Goal: Task Accomplishment & Management: Complete application form

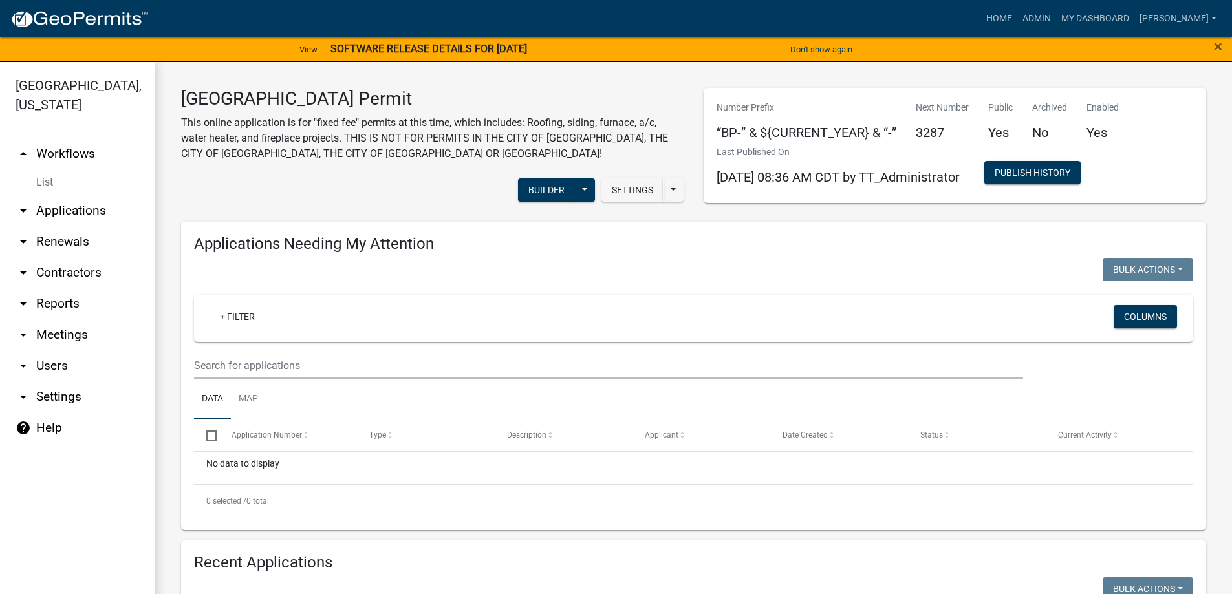
scroll to position [266, 0]
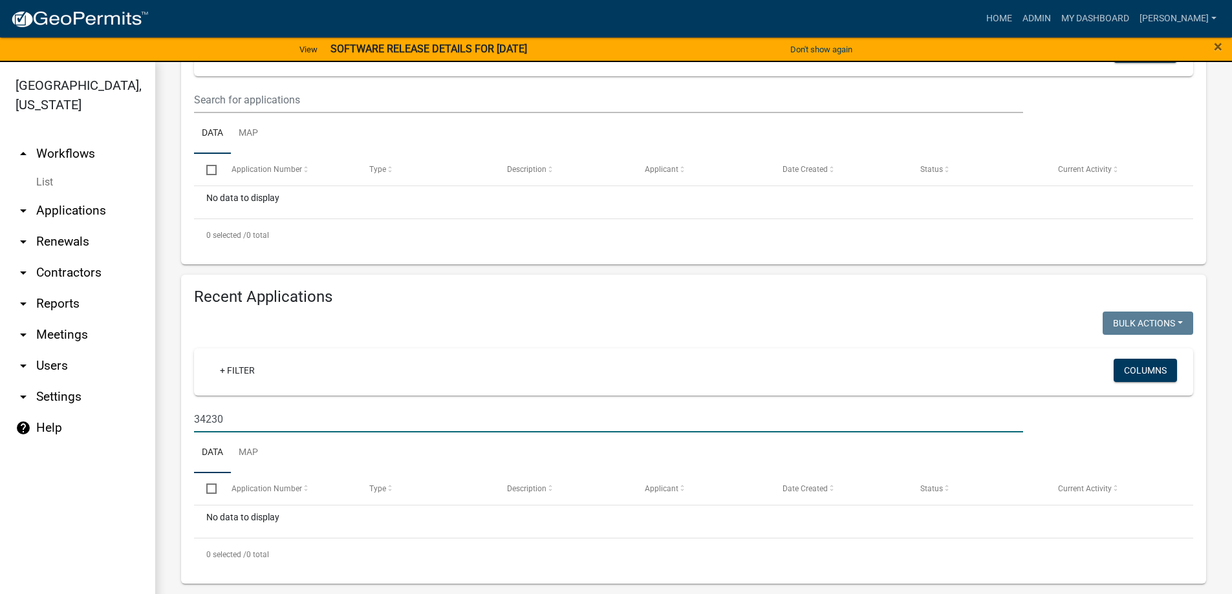
drag, startPoint x: 271, startPoint y: 429, endPoint x: 123, endPoint y: 422, distance: 148.3
click at [123, 422] on div "[GEOGRAPHIC_DATA], [US_STATE] arrow_drop_up Workflows List arrow_drop_down Appl…" at bounding box center [616, 336] width 1232 height 548
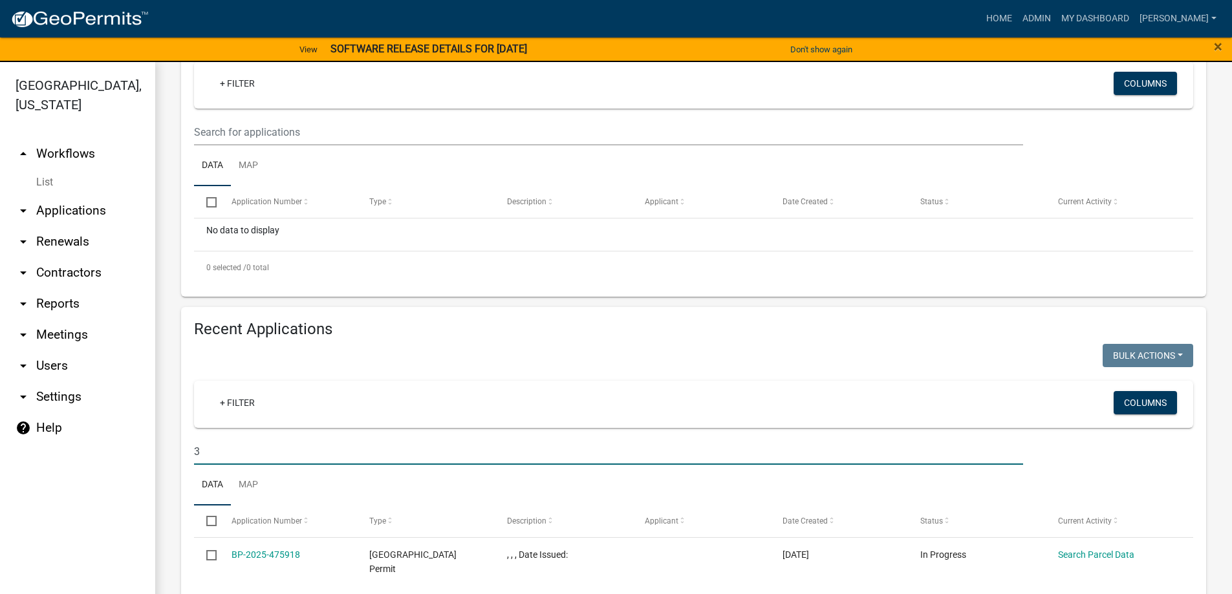
scroll to position [582, 0]
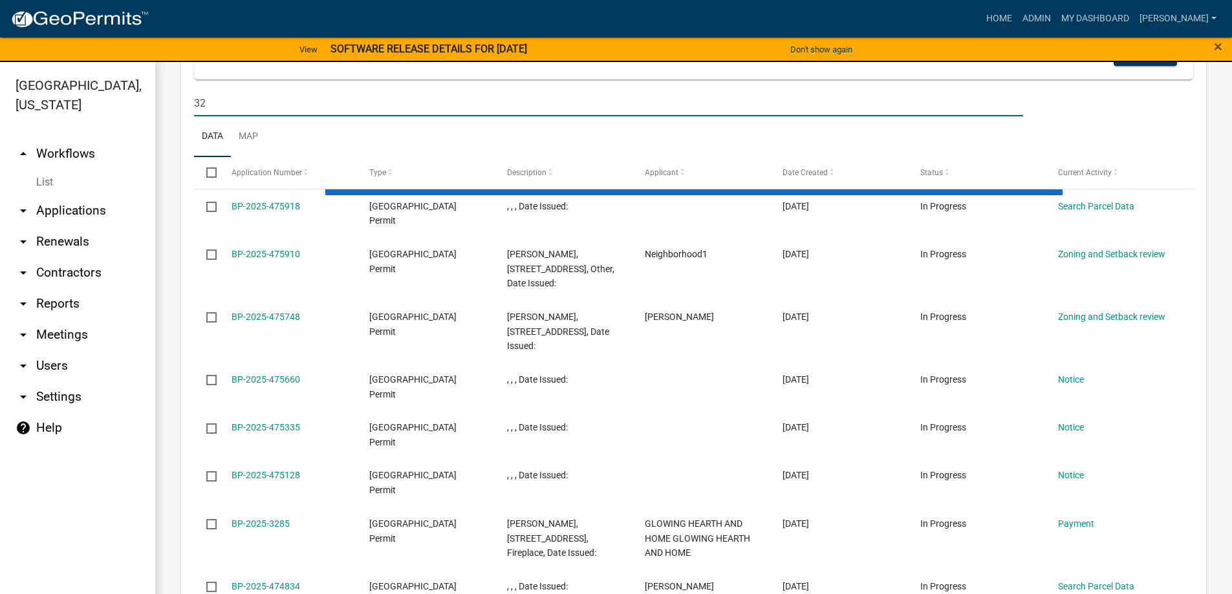
type input "3"
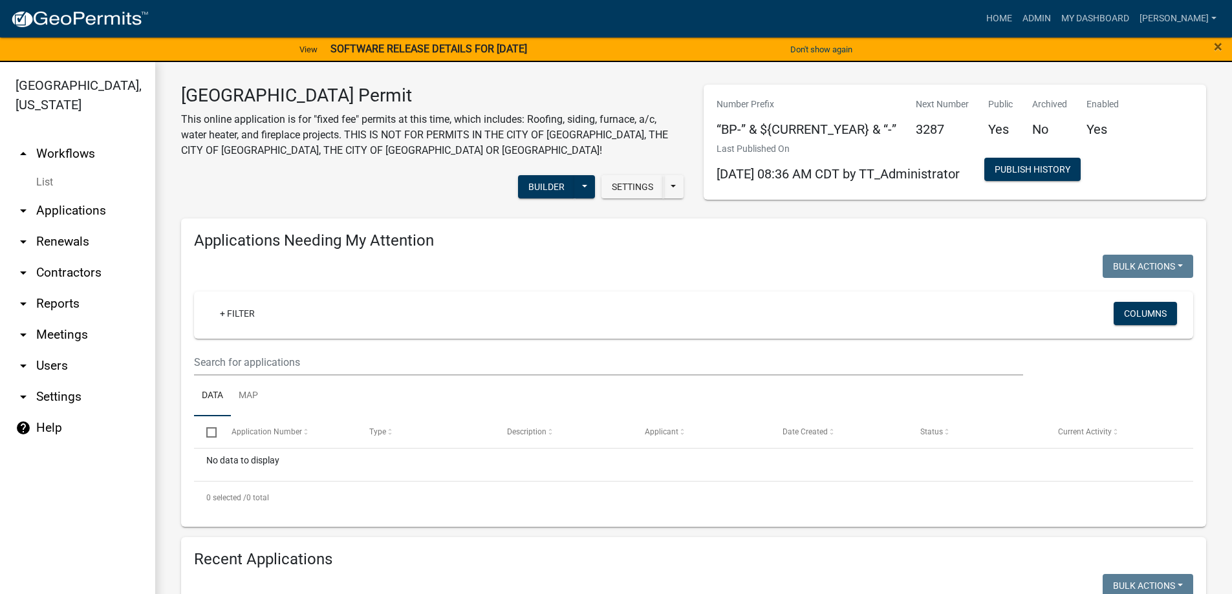
scroll to position [0, 0]
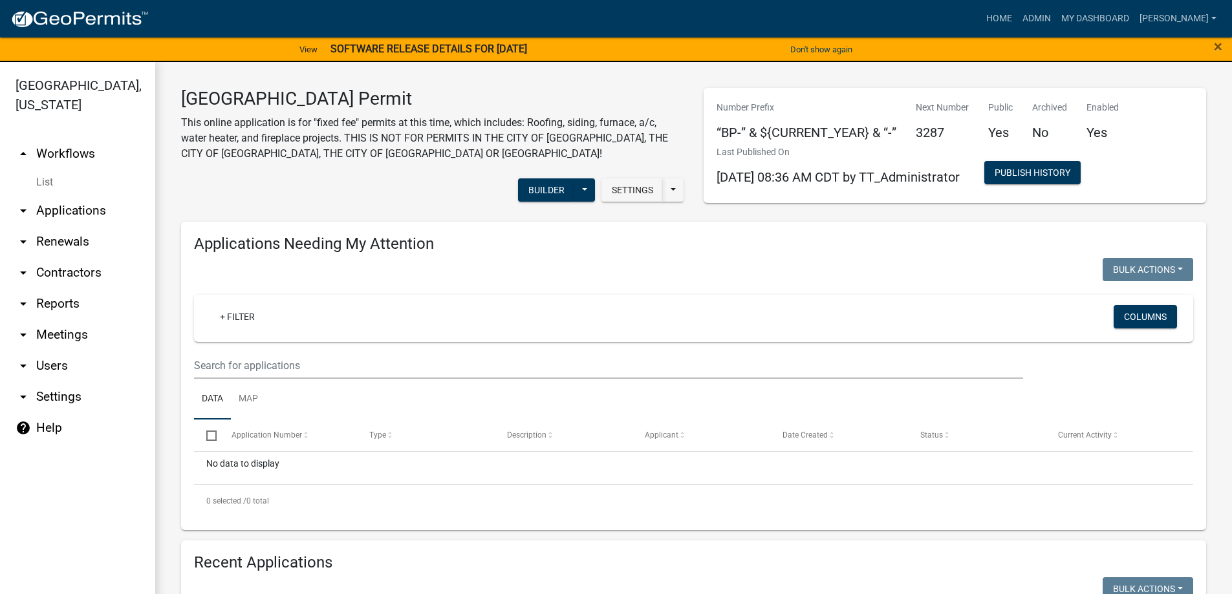
click at [60, 155] on link "arrow_drop_up Workflows" at bounding box center [77, 153] width 155 height 31
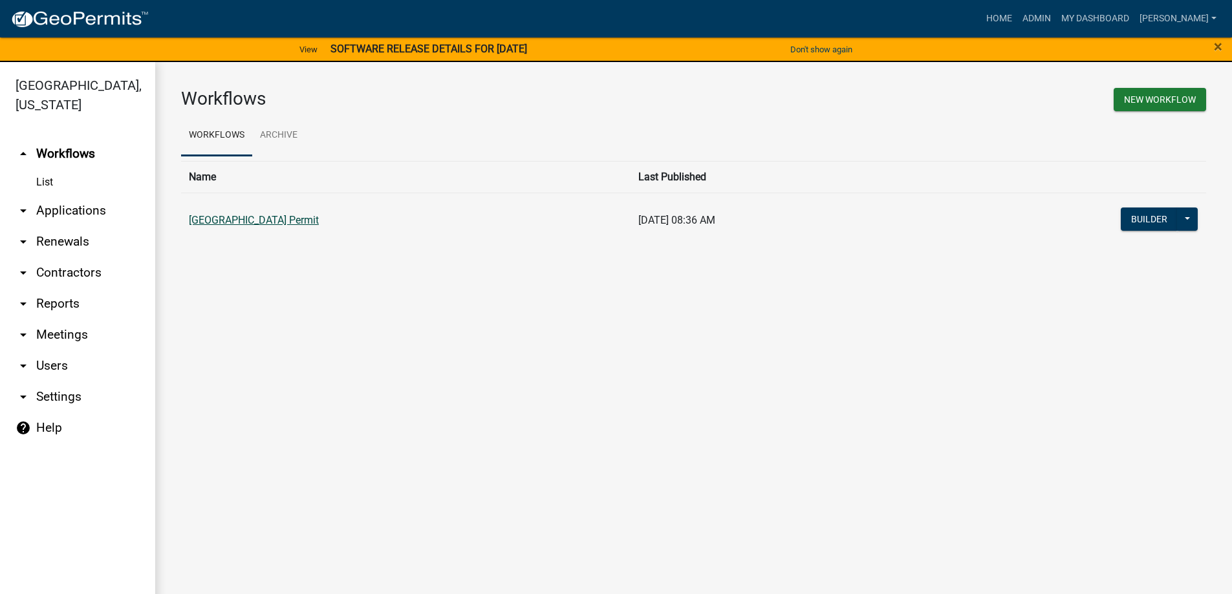
click at [222, 224] on link "[GEOGRAPHIC_DATA] Permit" at bounding box center [254, 220] width 130 height 12
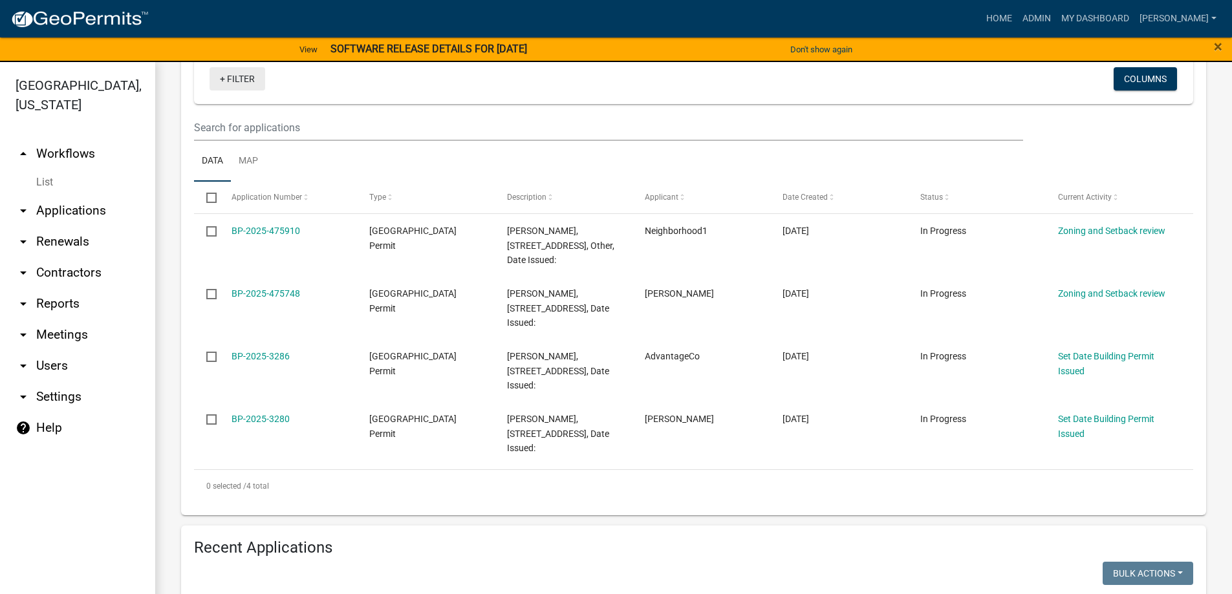
scroll to position [259, 0]
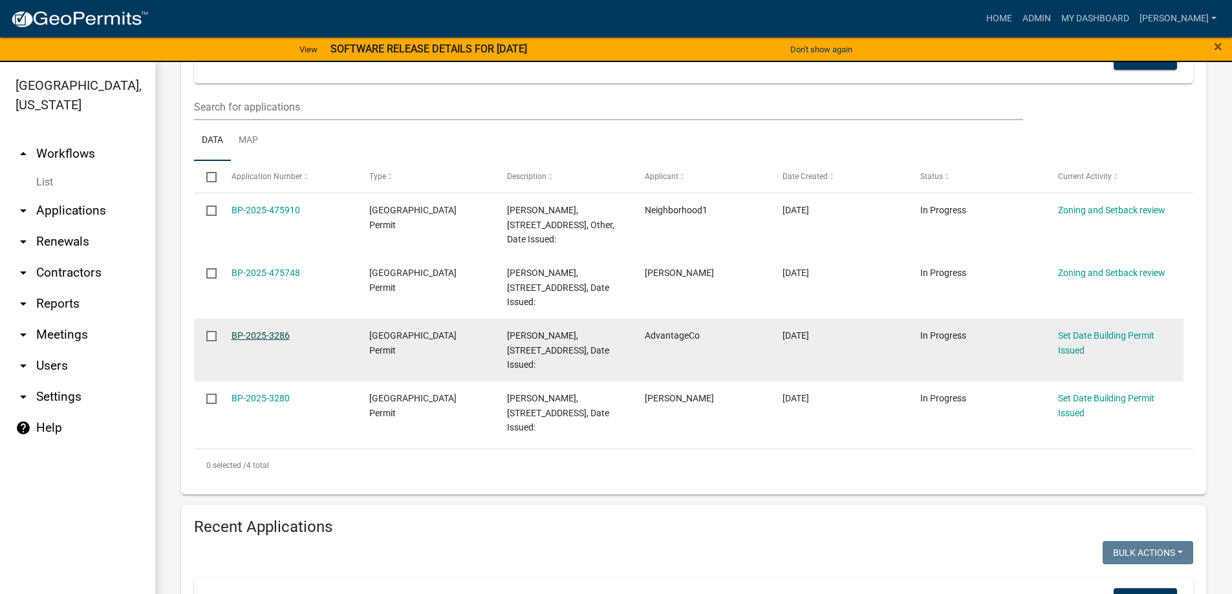
click at [241, 331] on link "BP-2025-3286" at bounding box center [260, 335] width 58 height 10
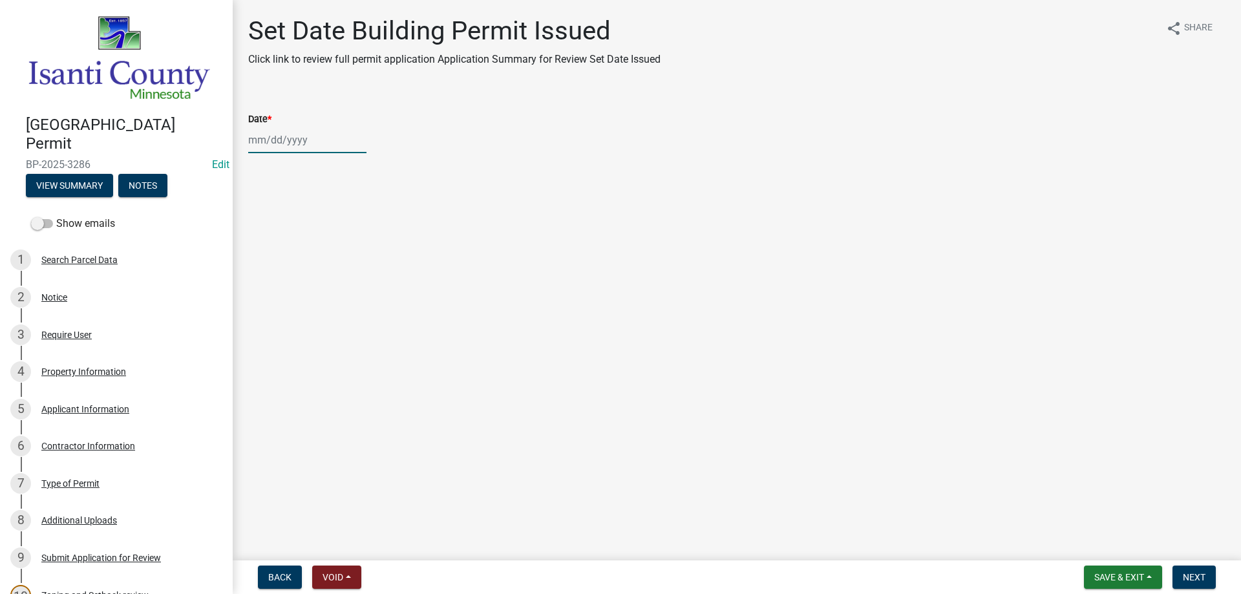
select select "9"
select select "2025"
click at [265, 139] on div "[PERSON_NAME] Feb Mar Apr [PERSON_NAME][DATE] Oct Nov [DATE] 1526 1527 1528 152…" at bounding box center [307, 140] width 118 height 27
click at [277, 229] on div "9" at bounding box center [282, 229] width 21 height 21
type input "[DATE]"
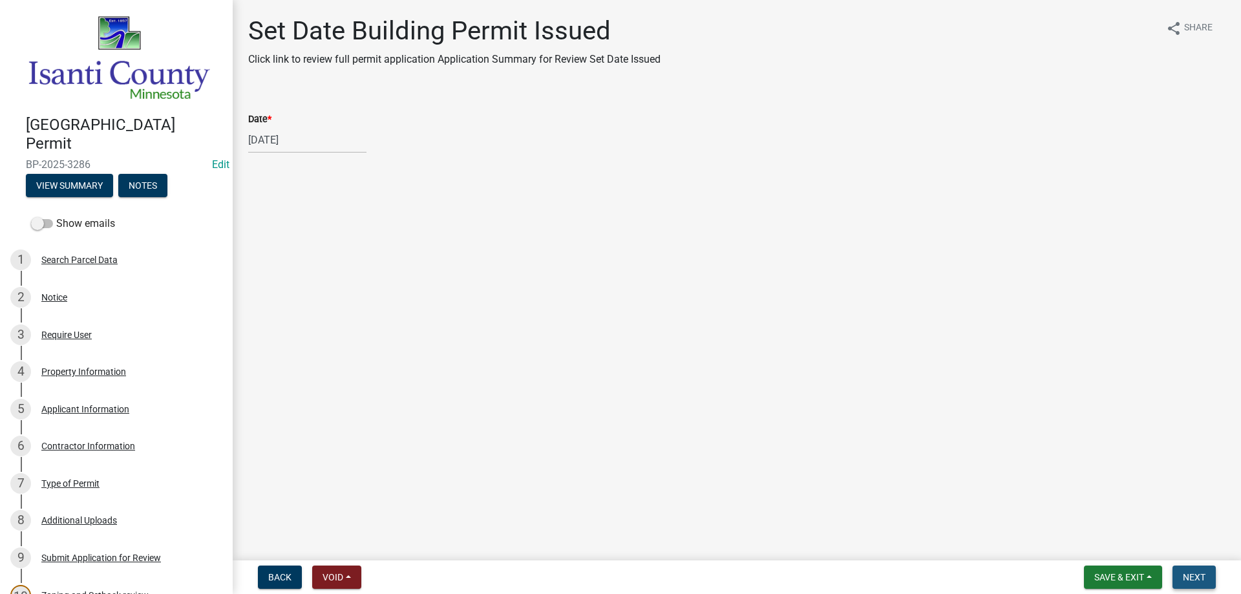
click at [1192, 578] on span "Next" at bounding box center [1194, 577] width 23 height 10
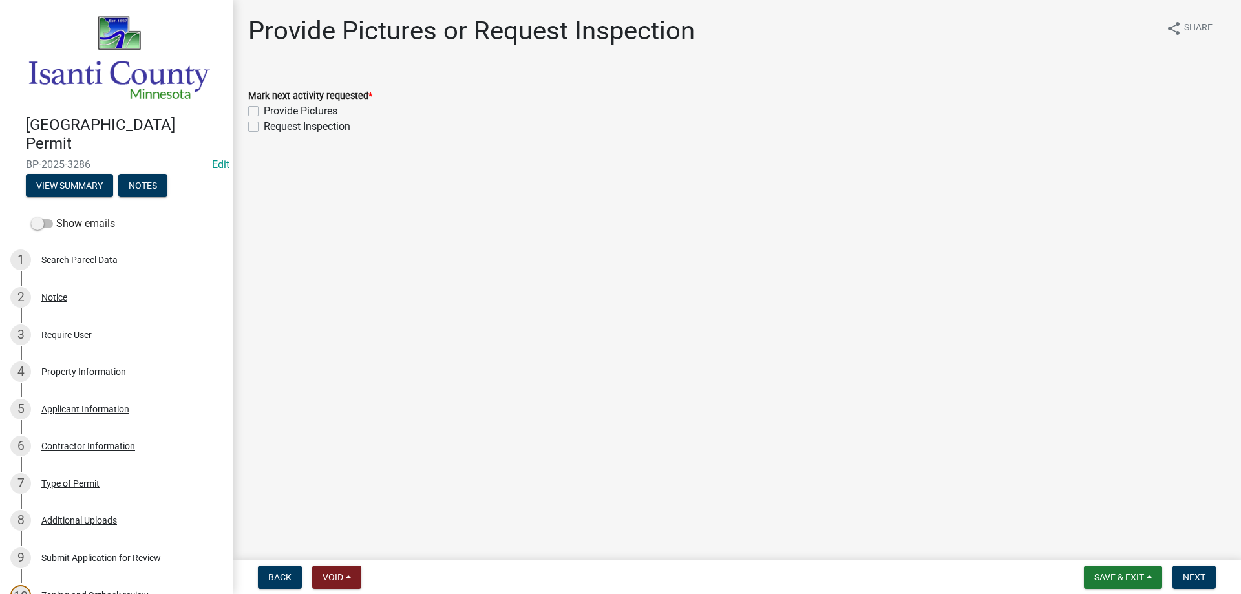
click at [264, 109] on label "Provide Pictures" at bounding box center [301, 111] width 74 height 16
click at [264, 109] on input "Provide Pictures" at bounding box center [268, 107] width 8 height 8
checkbox input "true"
click at [264, 128] on label "Request Inspection" at bounding box center [307, 127] width 87 height 16
click at [264, 127] on input "Request Inspection" at bounding box center [268, 123] width 8 height 8
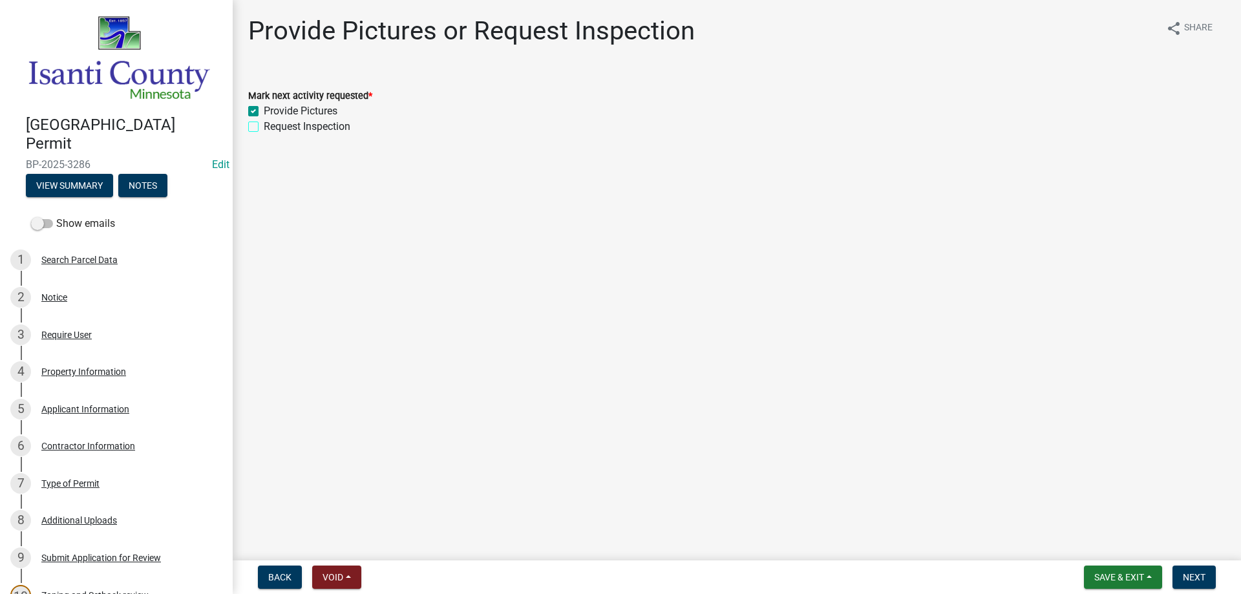
checkbox input "true"
click at [1186, 578] on span "Next" at bounding box center [1194, 577] width 23 height 10
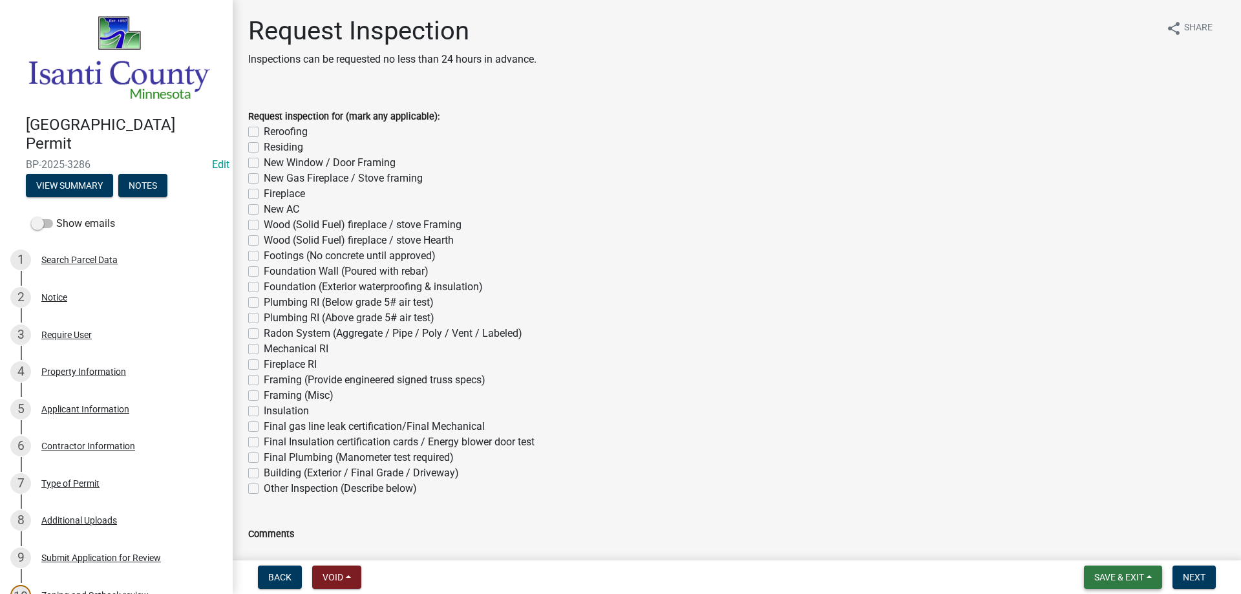
click at [1124, 570] on button "Save & Exit" at bounding box center [1123, 577] width 78 height 23
click at [1100, 550] on button "Save & Exit" at bounding box center [1110, 543] width 103 height 31
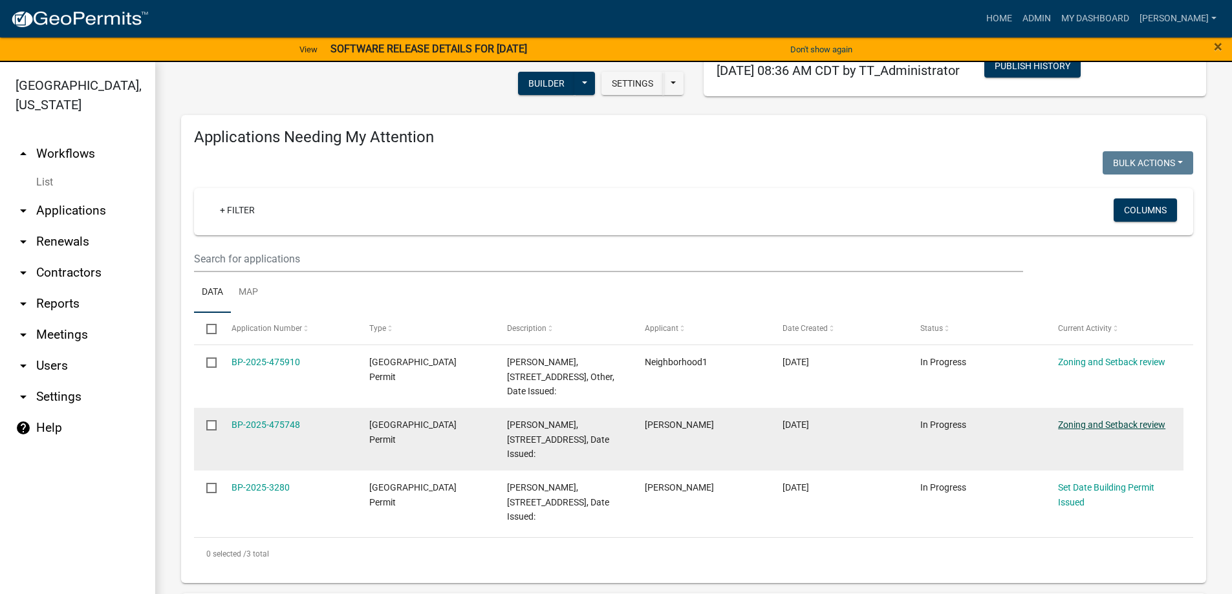
scroll to position [129, 0]
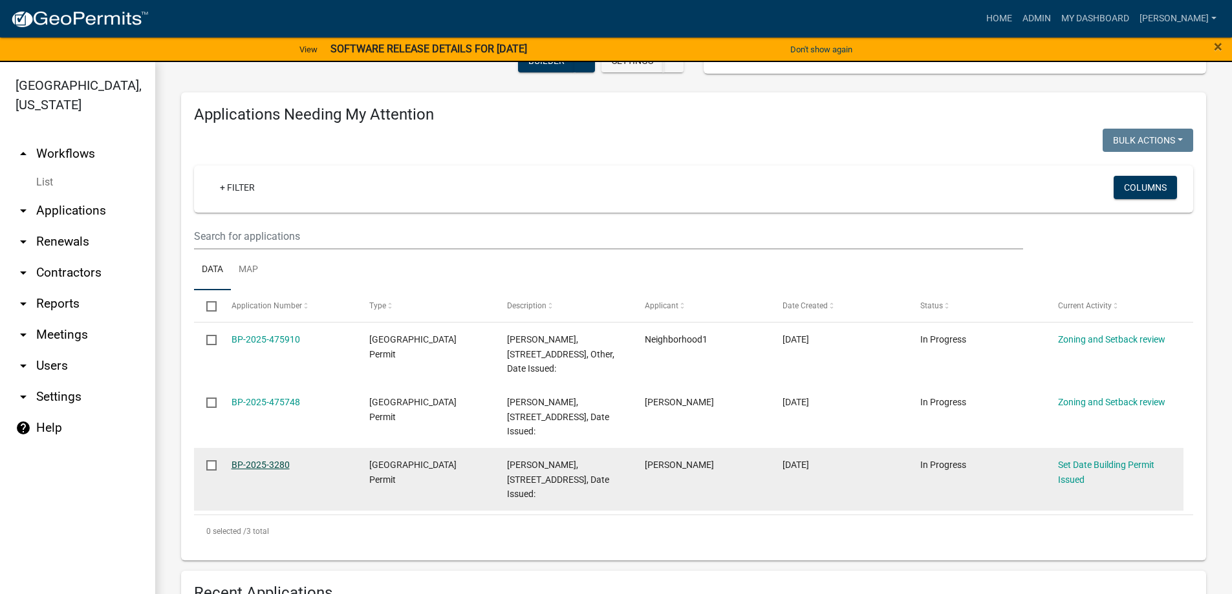
click at [266, 461] on link "BP-2025-3280" at bounding box center [260, 465] width 58 height 10
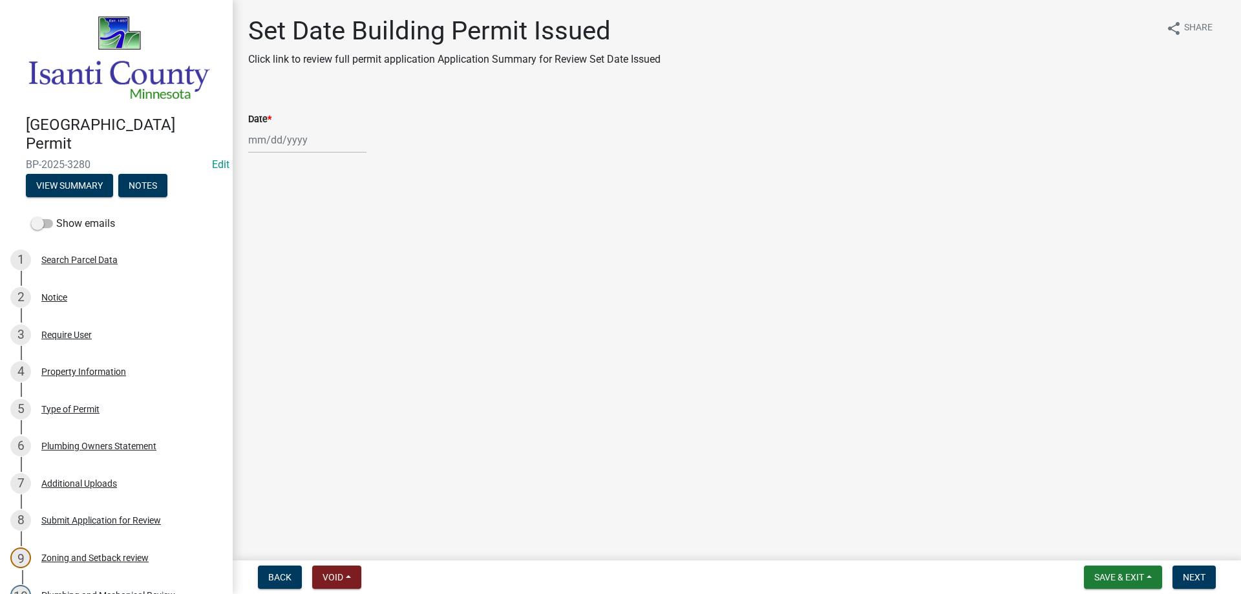
select select "9"
select select "2025"
click at [282, 144] on div "[PERSON_NAME] Feb Mar Apr [PERSON_NAME][DATE] Oct Nov [DATE] 1526 1527 1528 152…" at bounding box center [307, 140] width 118 height 27
click at [279, 231] on div "9" at bounding box center [282, 229] width 21 height 21
type input "[DATE]"
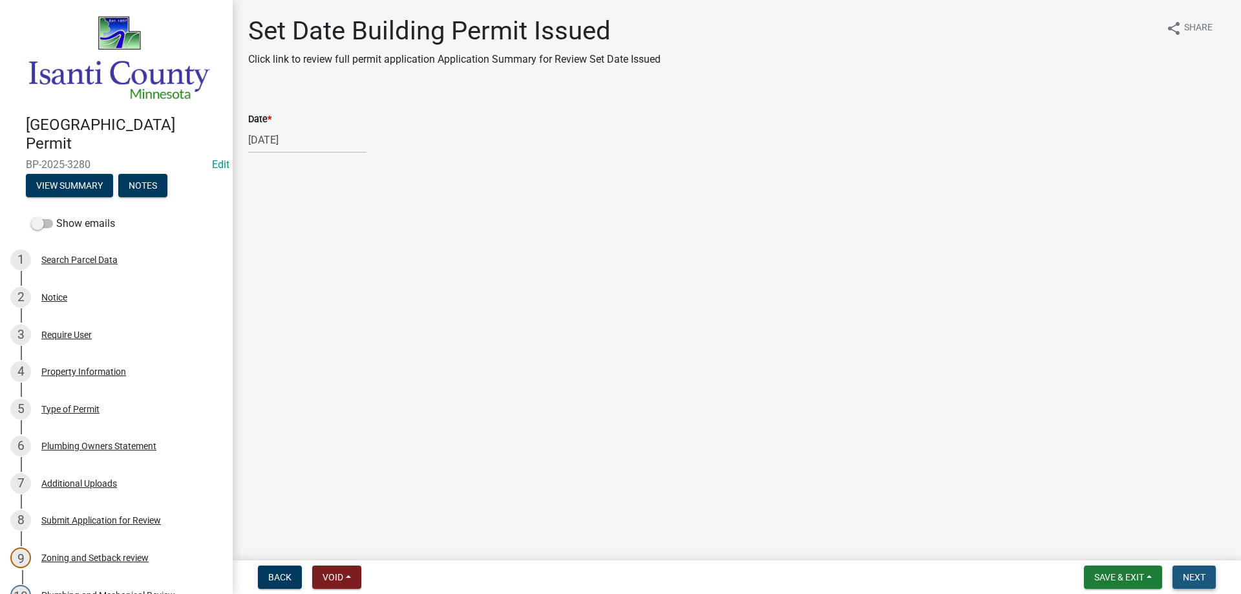
click at [1192, 579] on span "Next" at bounding box center [1194, 577] width 23 height 10
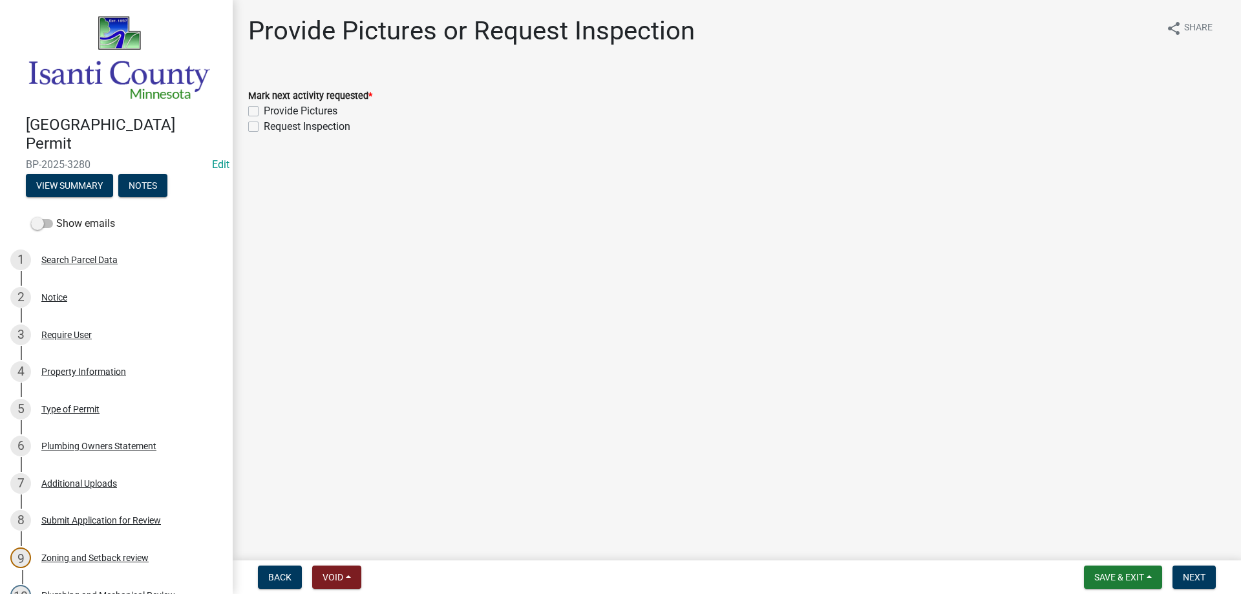
click at [264, 111] on label "Provide Pictures" at bounding box center [301, 111] width 74 height 16
click at [264, 111] on input "Provide Pictures" at bounding box center [268, 107] width 8 height 8
checkbox input "true"
click at [264, 127] on label "Request Inspection" at bounding box center [307, 127] width 87 height 16
click at [264, 127] on input "Request Inspection" at bounding box center [268, 123] width 8 height 8
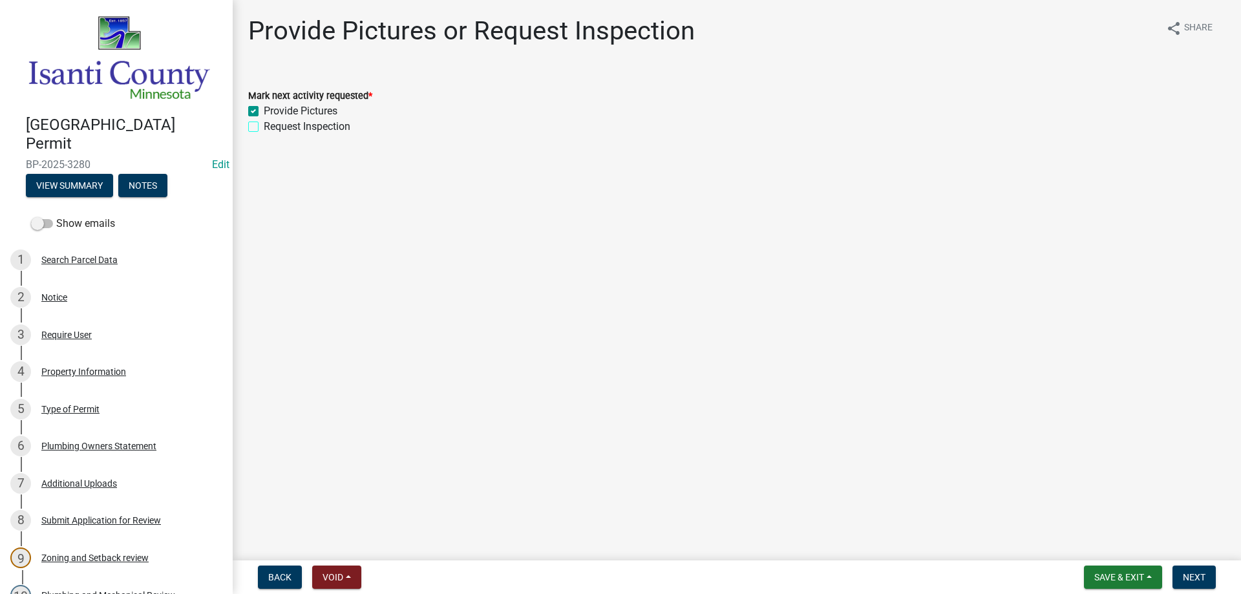
checkbox input "true"
click at [1183, 577] on span "Next" at bounding box center [1194, 577] width 23 height 10
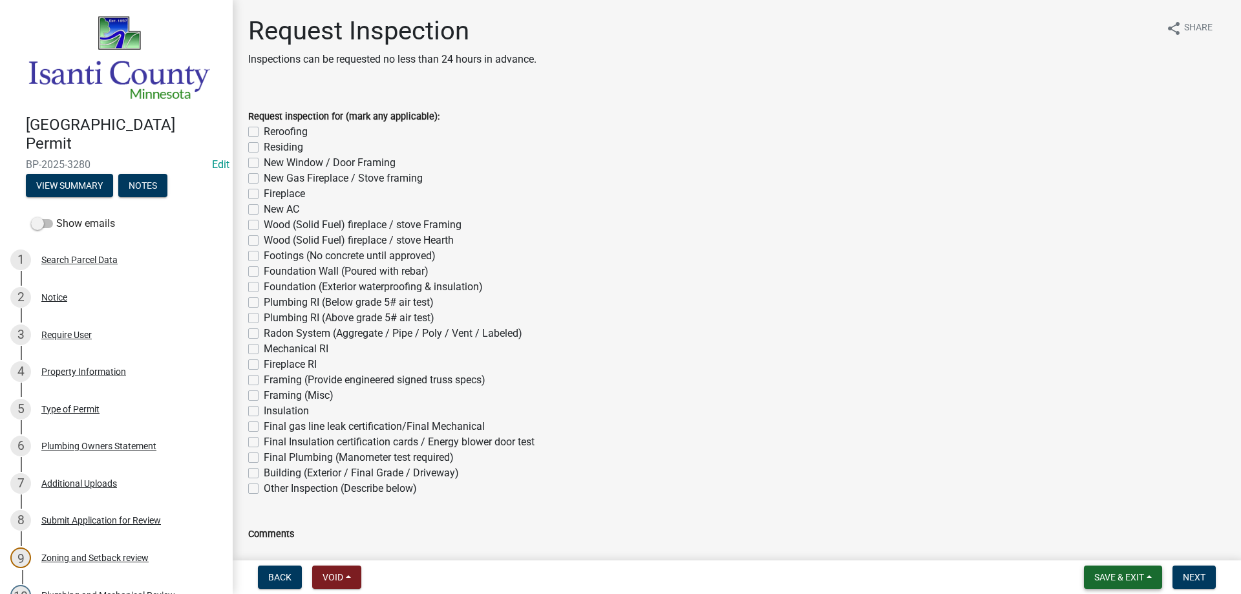
click at [1129, 572] on span "Save & Exit" at bounding box center [1120, 577] width 50 height 10
click at [1106, 543] on button "Save & Exit" at bounding box center [1110, 543] width 103 height 31
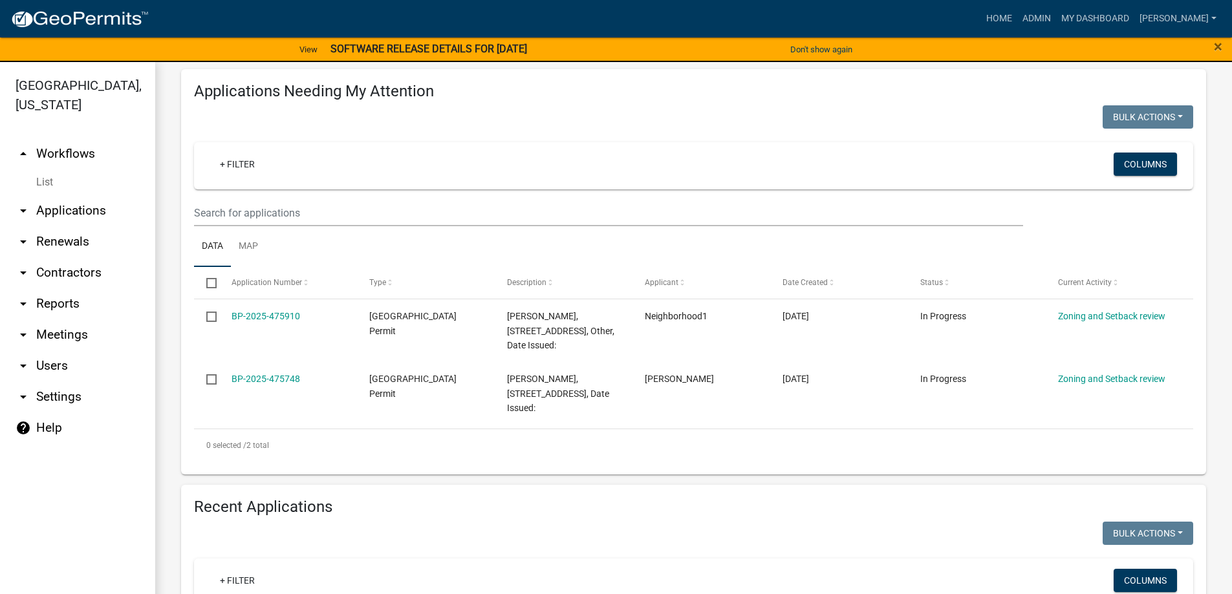
scroll to position [129, 0]
